Goal: Task Accomplishment & Management: Use online tool/utility

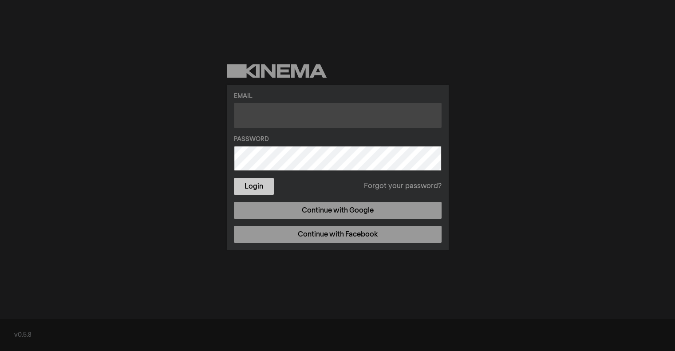
type input "[EMAIL_ADDRESS][DOMAIN_NAME]"
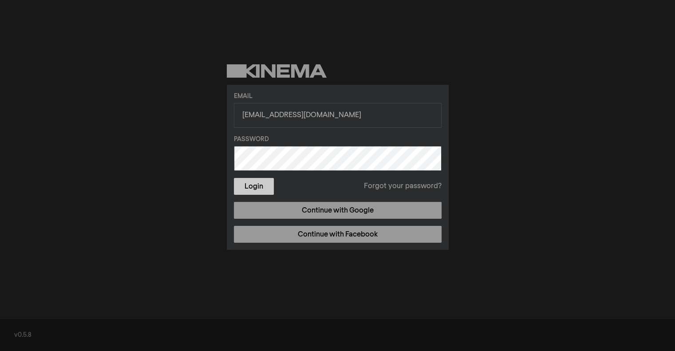
click at [242, 188] on button "Login" at bounding box center [254, 186] width 40 height 17
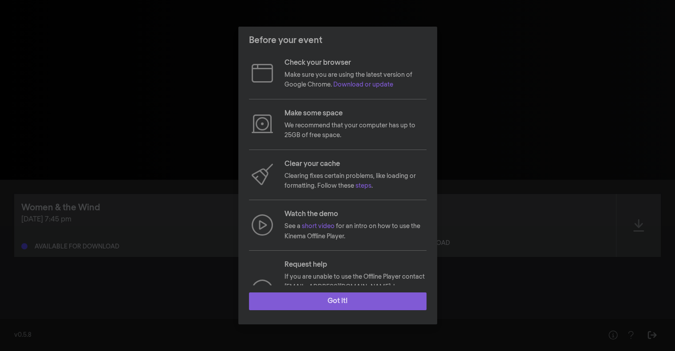
click at [355, 303] on button "Got it!" at bounding box center [337, 301] width 177 height 18
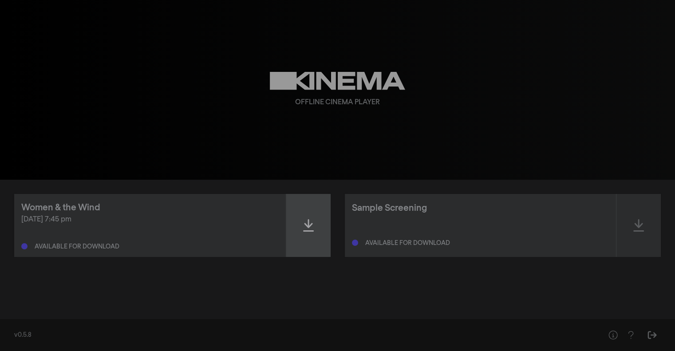
click at [293, 228] on div at bounding box center [308, 225] width 44 height 63
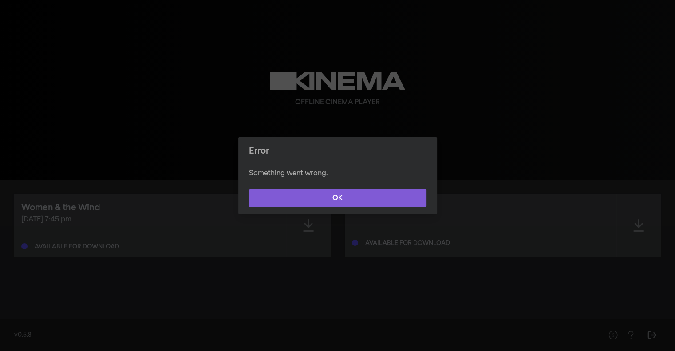
click at [339, 199] on button "OK" at bounding box center [337, 198] width 177 height 18
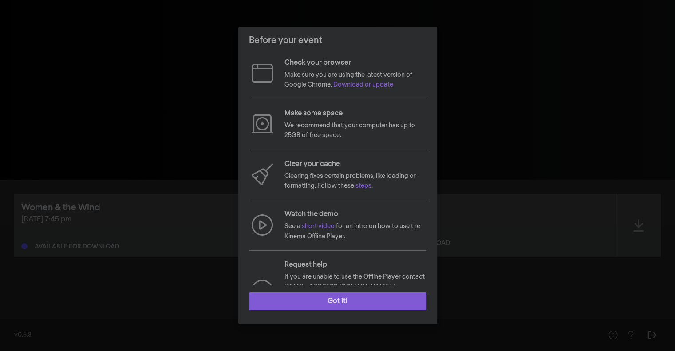
click at [327, 298] on button "Got it!" at bounding box center [337, 301] width 177 height 18
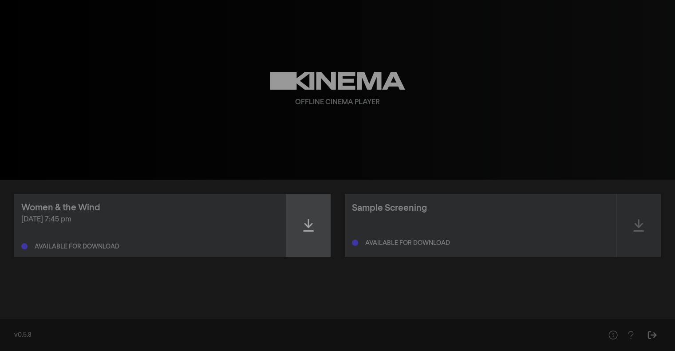
click at [307, 217] on div at bounding box center [308, 225] width 44 height 63
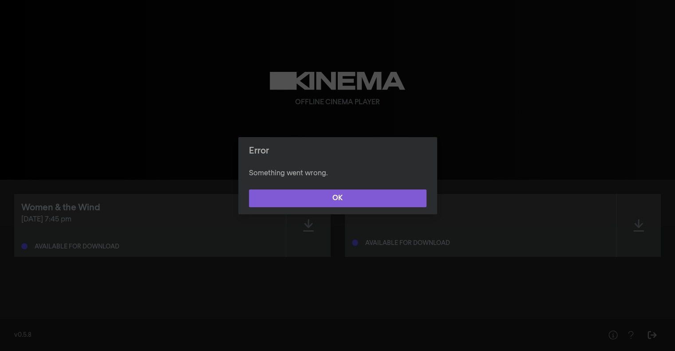
click at [366, 198] on button "OK" at bounding box center [337, 198] width 177 height 18
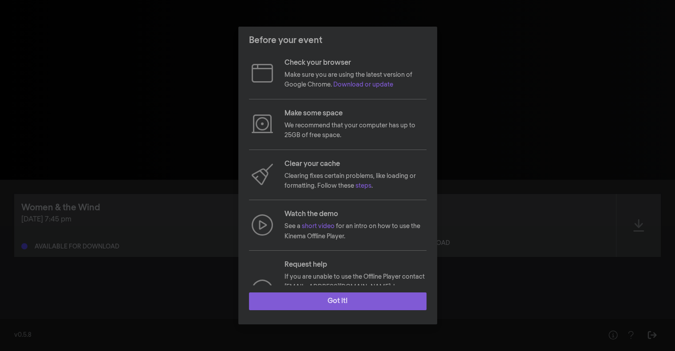
click at [352, 297] on button "Got it!" at bounding box center [337, 301] width 177 height 18
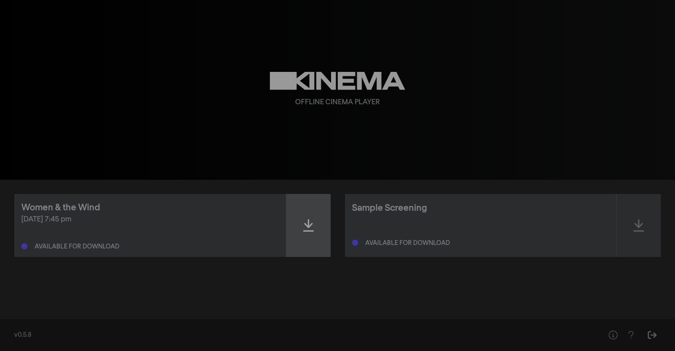
click at [304, 224] on icon at bounding box center [308, 225] width 11 height 12
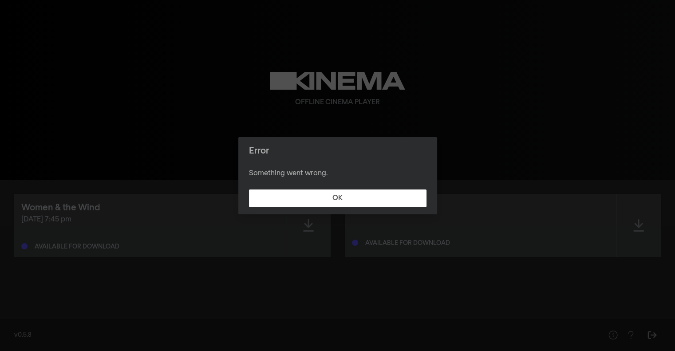
click at [544, 115] on div "Error Something went wrong. OK" at bounding box center [337, 175] width 675 height 351
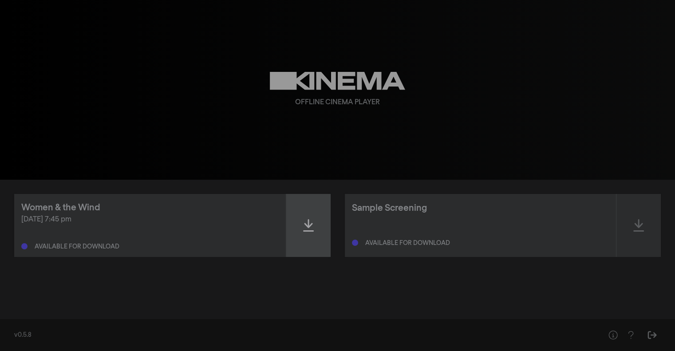
click at [298, 227] on div at bounding box center [308, 225] width 44 height 63
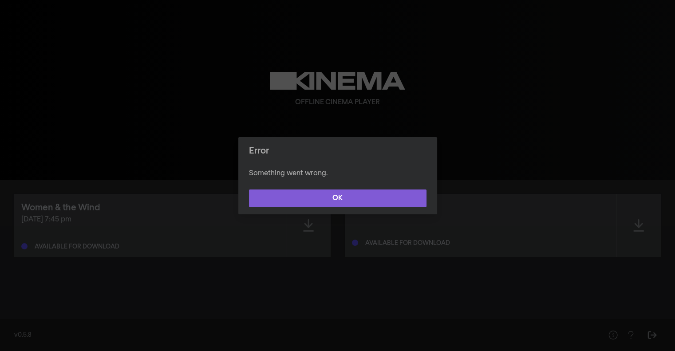
click at [319, 197] on button "OK" at bounding box center [337, 198] width 177 height 18
